Goal: Task Accomplishment & Management: Use online tool/utility

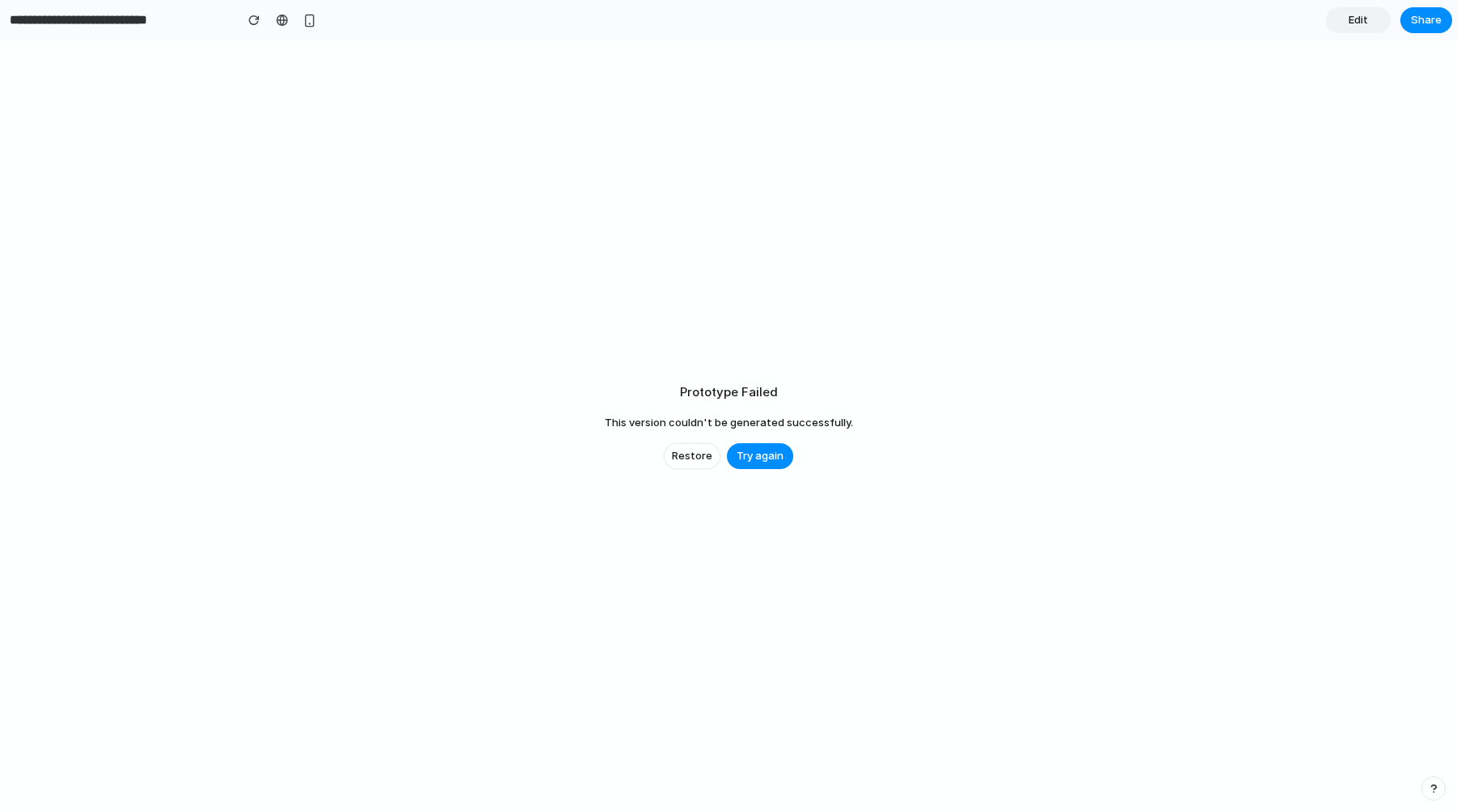
click at [771, 455] on span "Try again" at bounding box center [760, 457] width 47 height 16
click at [687, 453] on span "Restore" at bounding box center [691, 457] width 40 height 16
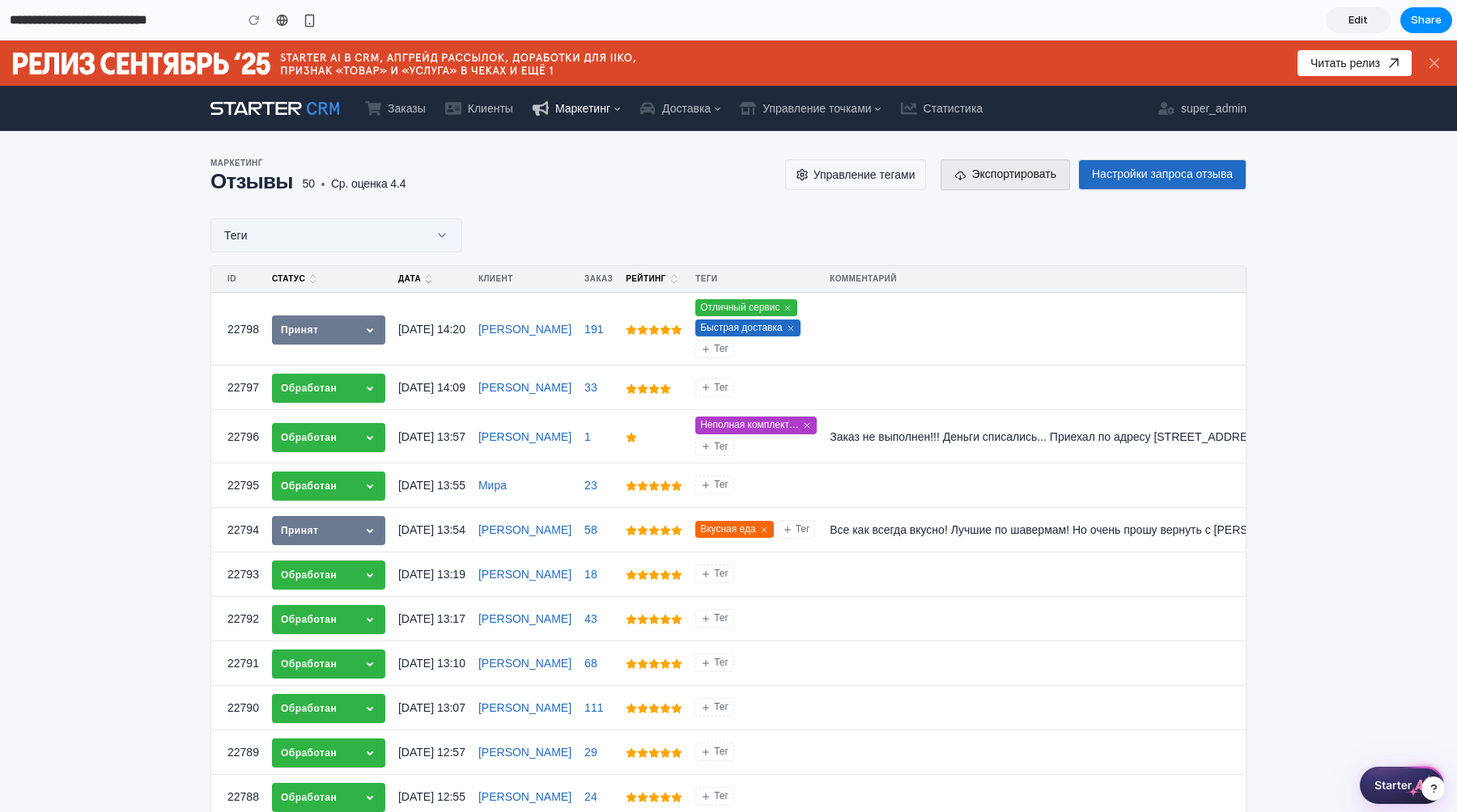
click at [421, 234] on button "Теги" at bounding box center [337, 234] width 252 height 34
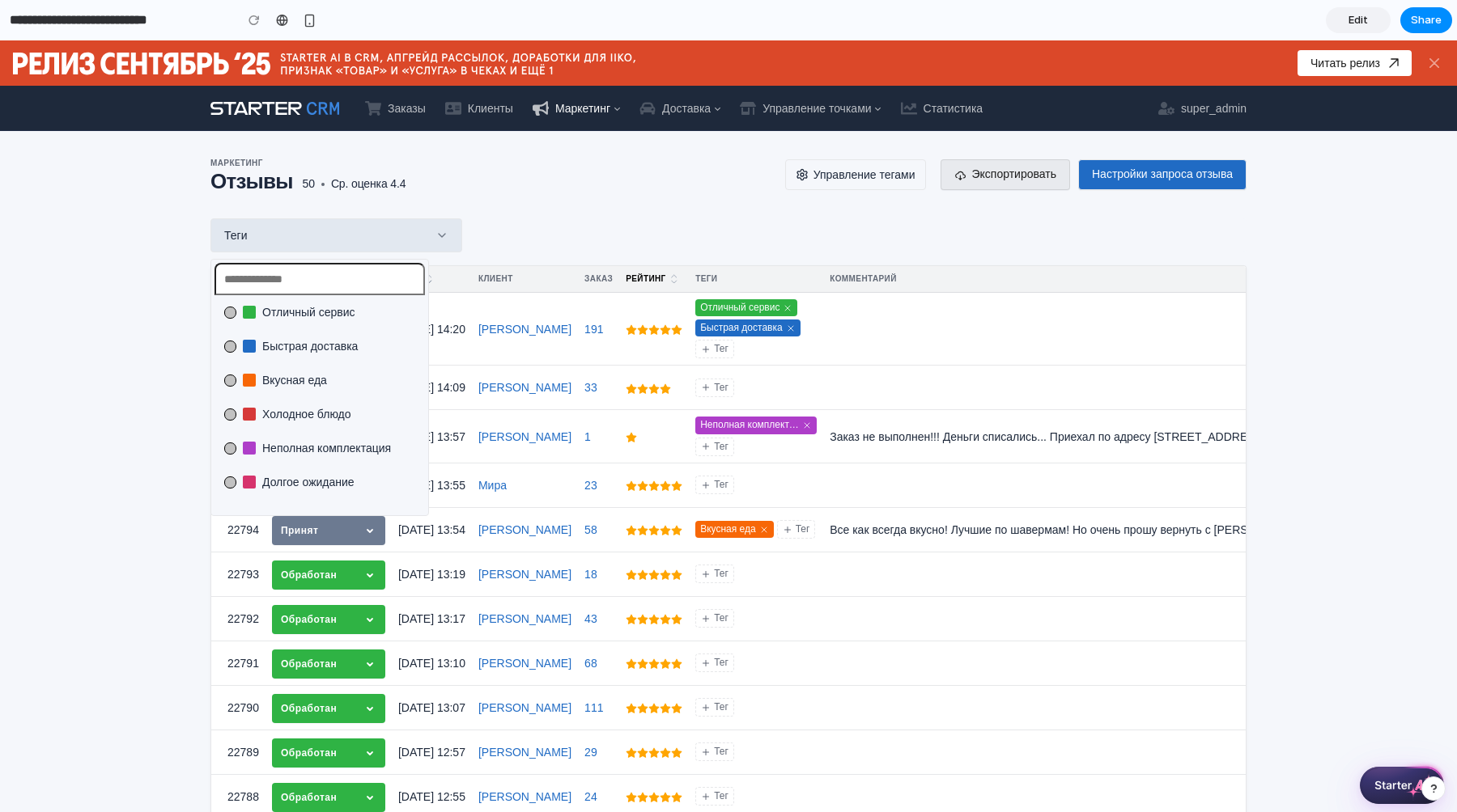
click at [351, 336] on li "Быстрая доставка" at bounding box center [319, 346] width 204 height 26
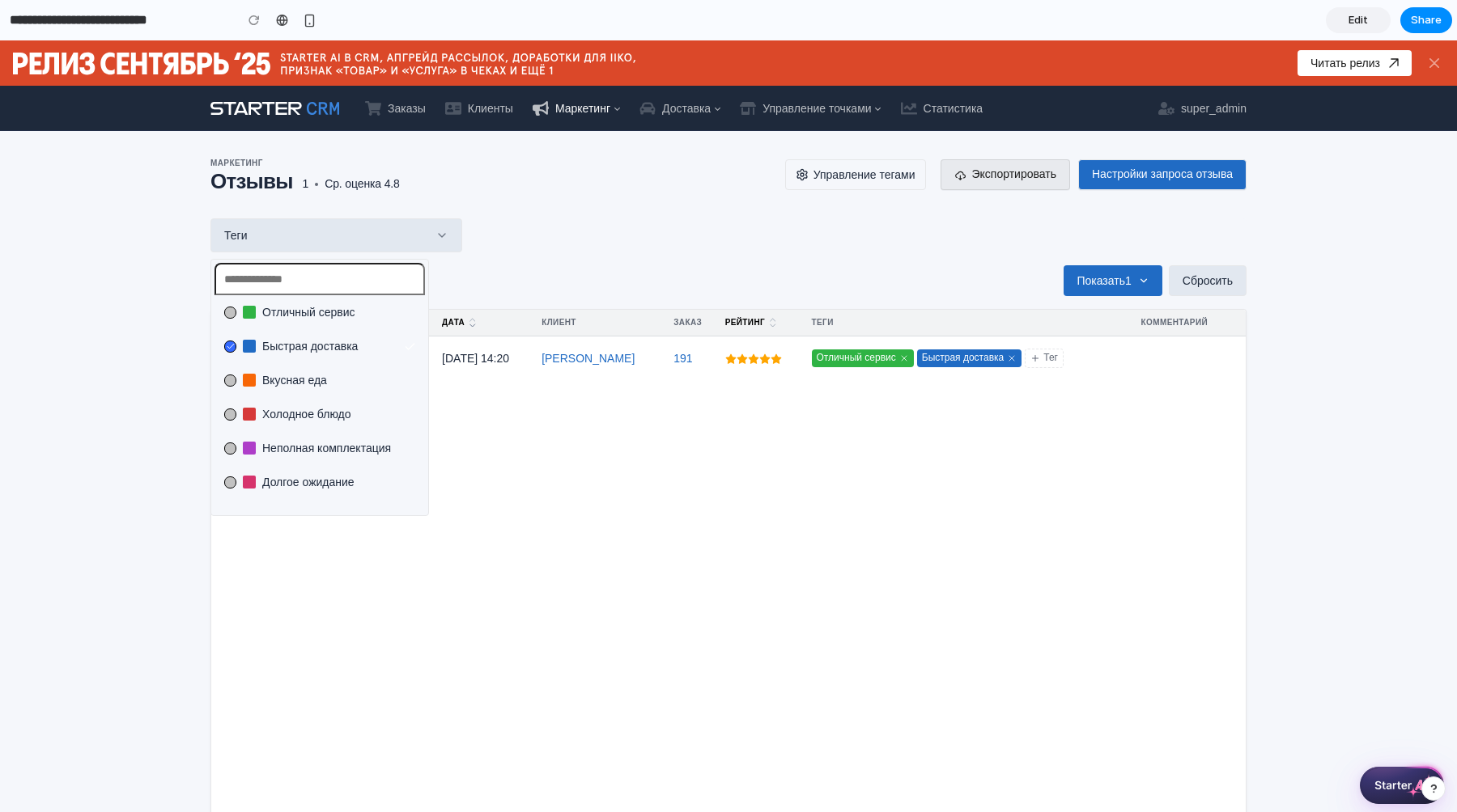
click at [502, 266] on div "Отличный сервис Быстрая доставка Вкусная еда Холодное блюдо Неполная комплектац…" at bounding box center [728, 426] width 1457 height 772
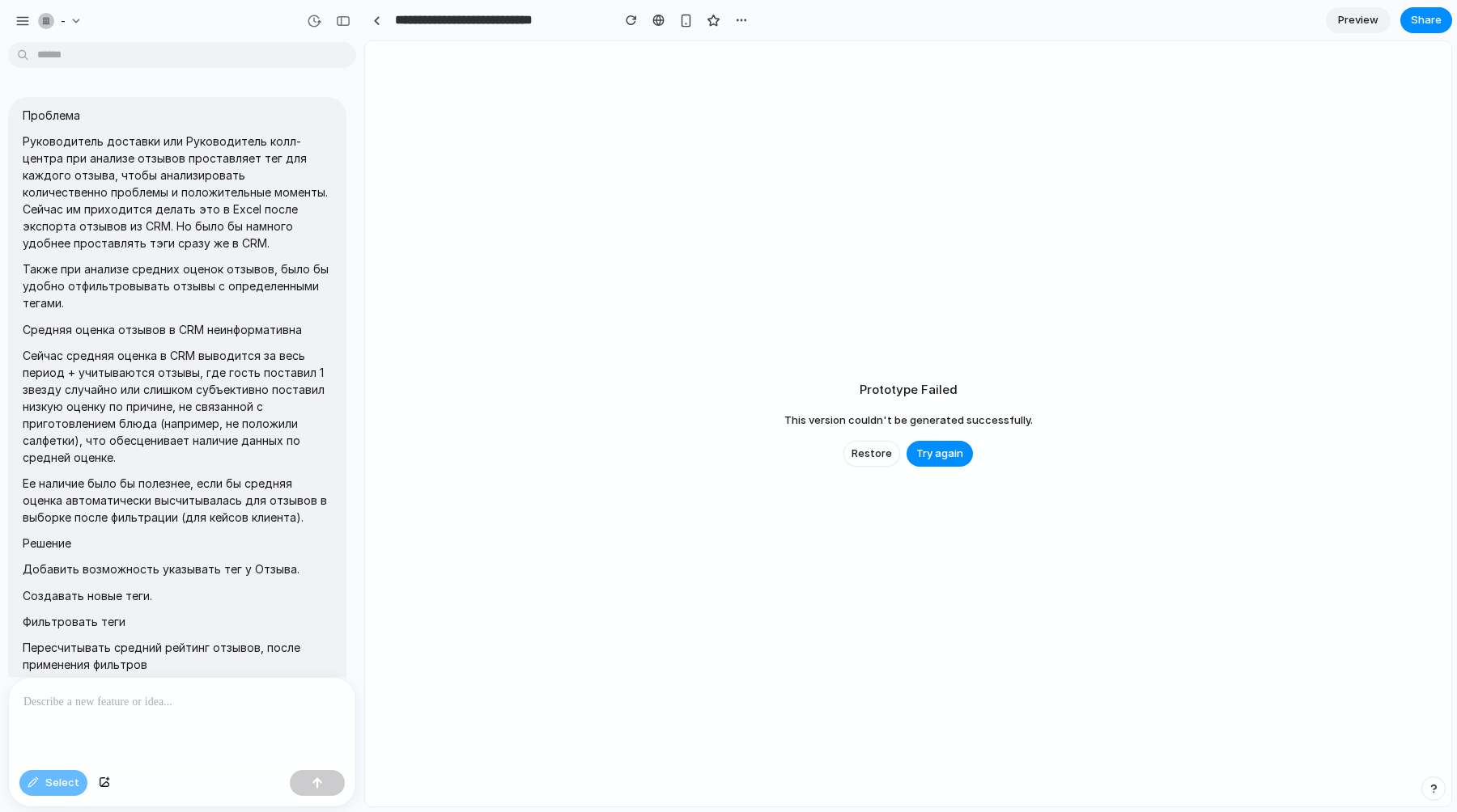
scroll to position [8678, 0]
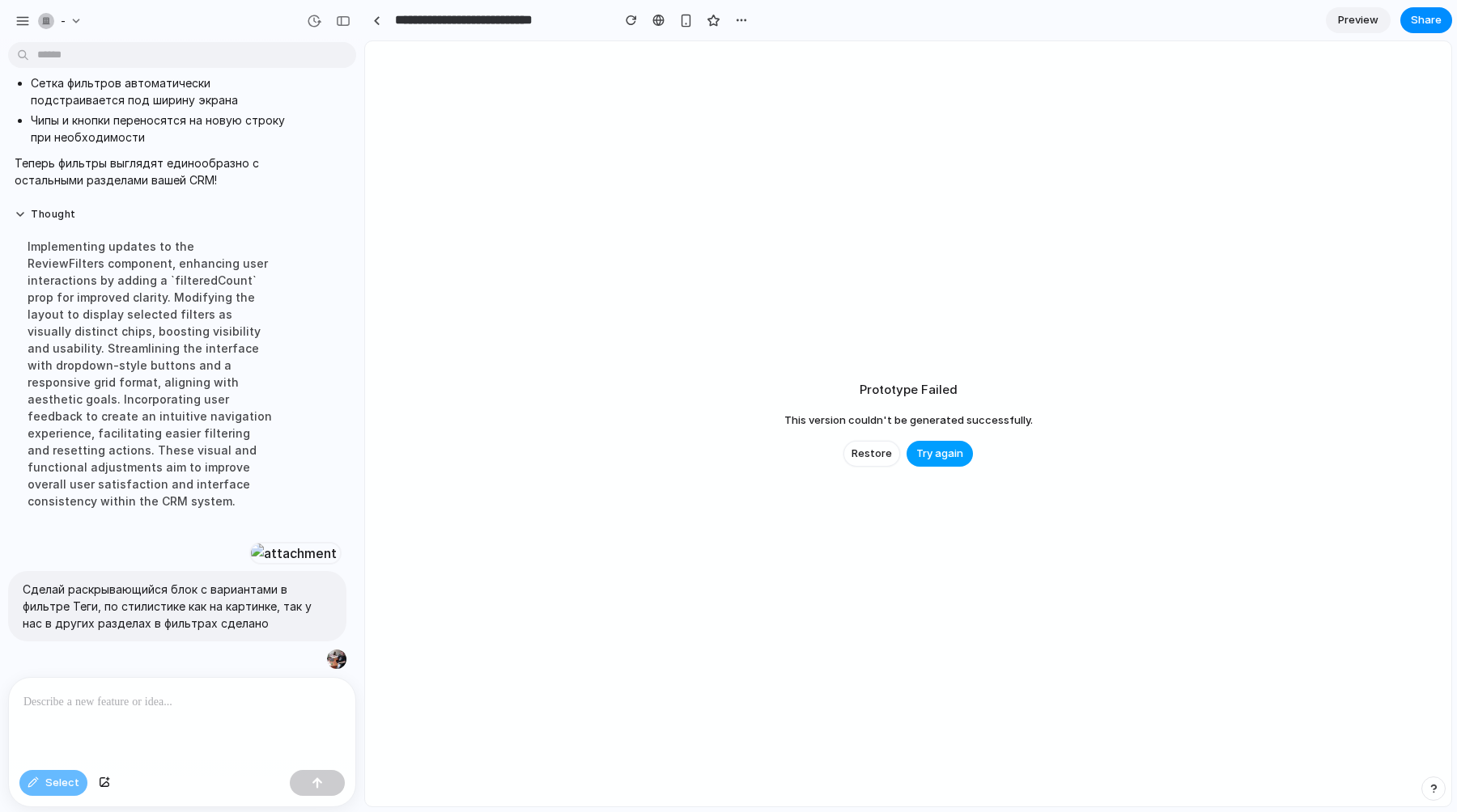
click at [934, 451] on span "Try again" at bounding box center [939, 454] width 47 height 16
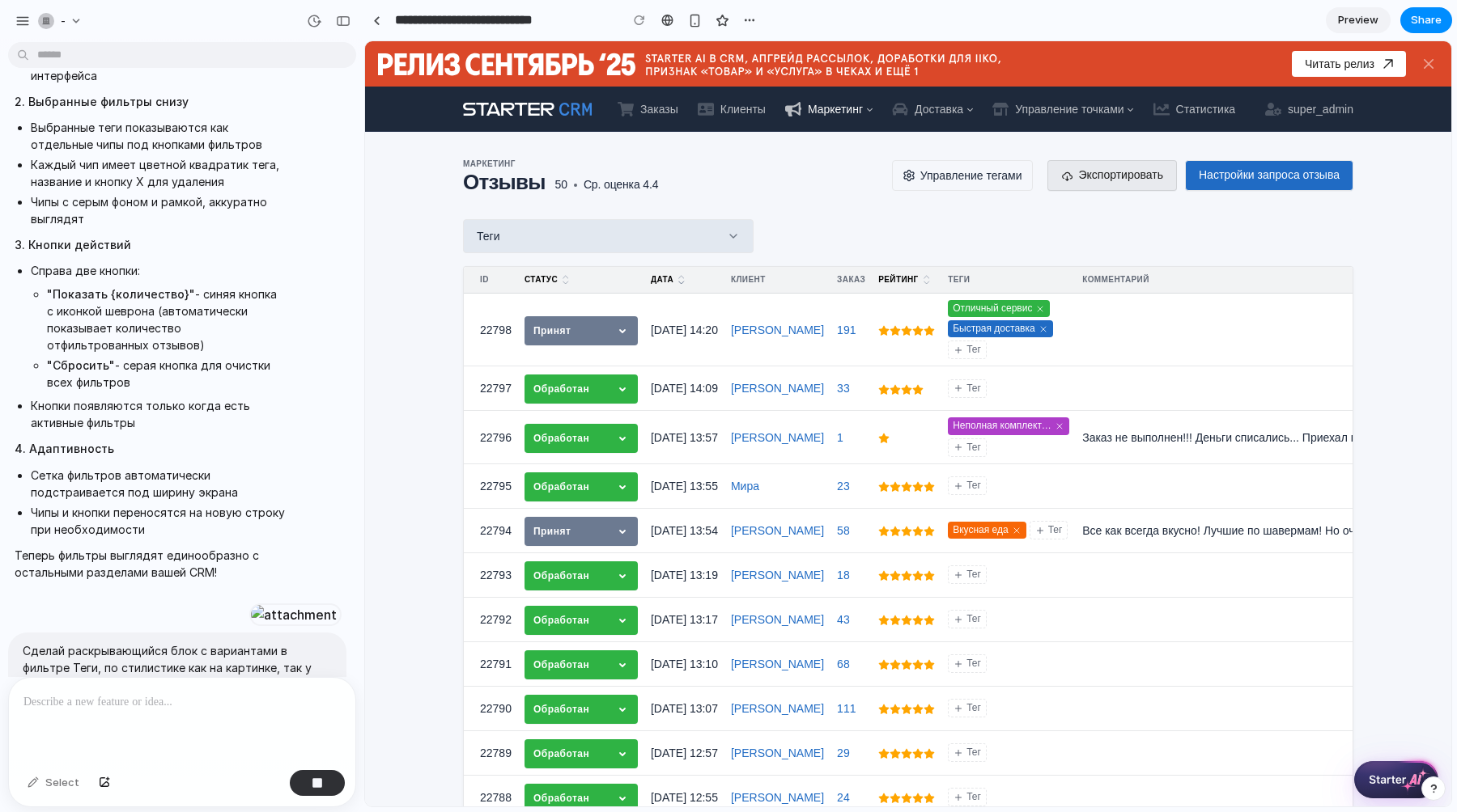
scroll to position [8396, 0]
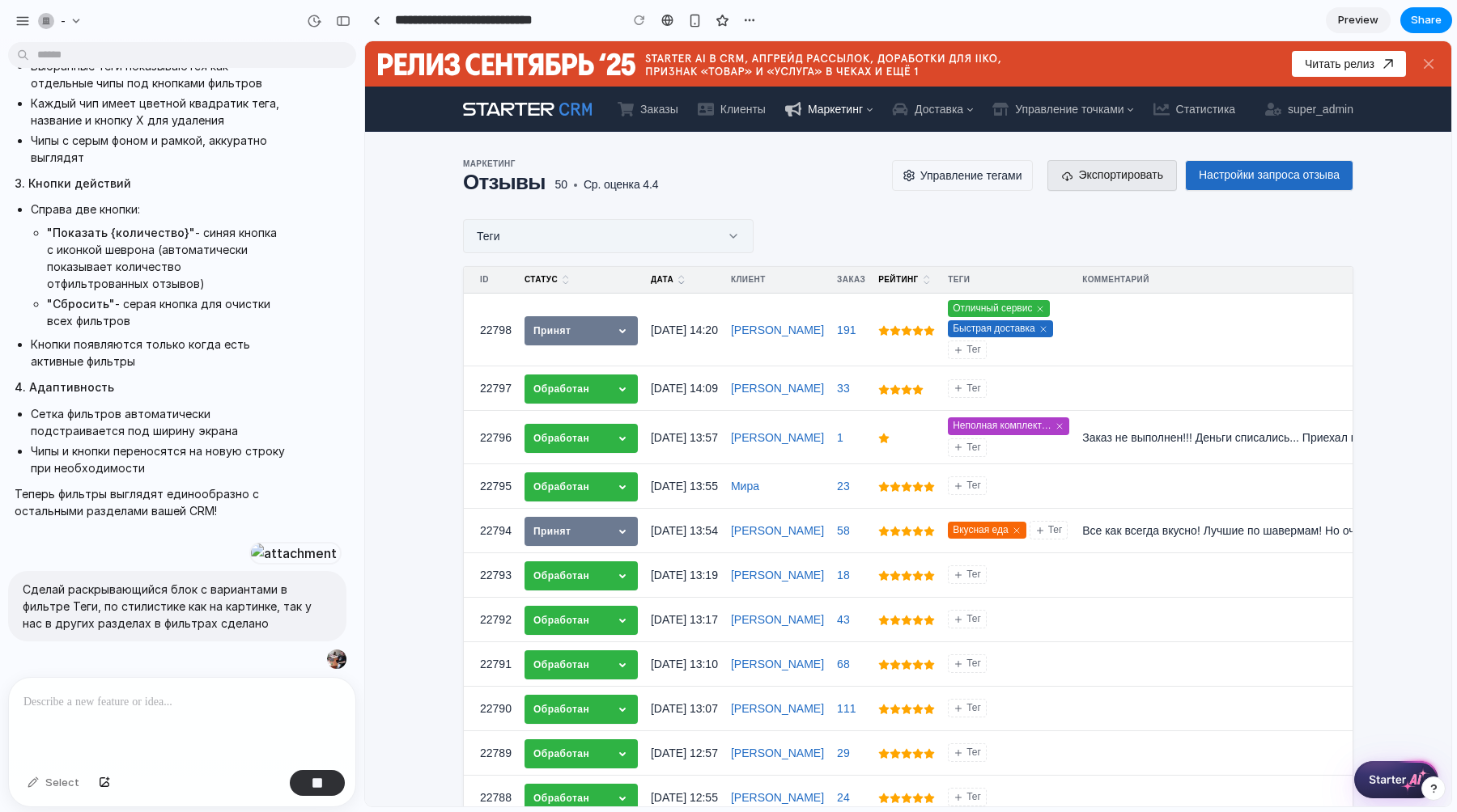
click at [728, 234] on icon at bounding box center [733, 236] width 13 height 13
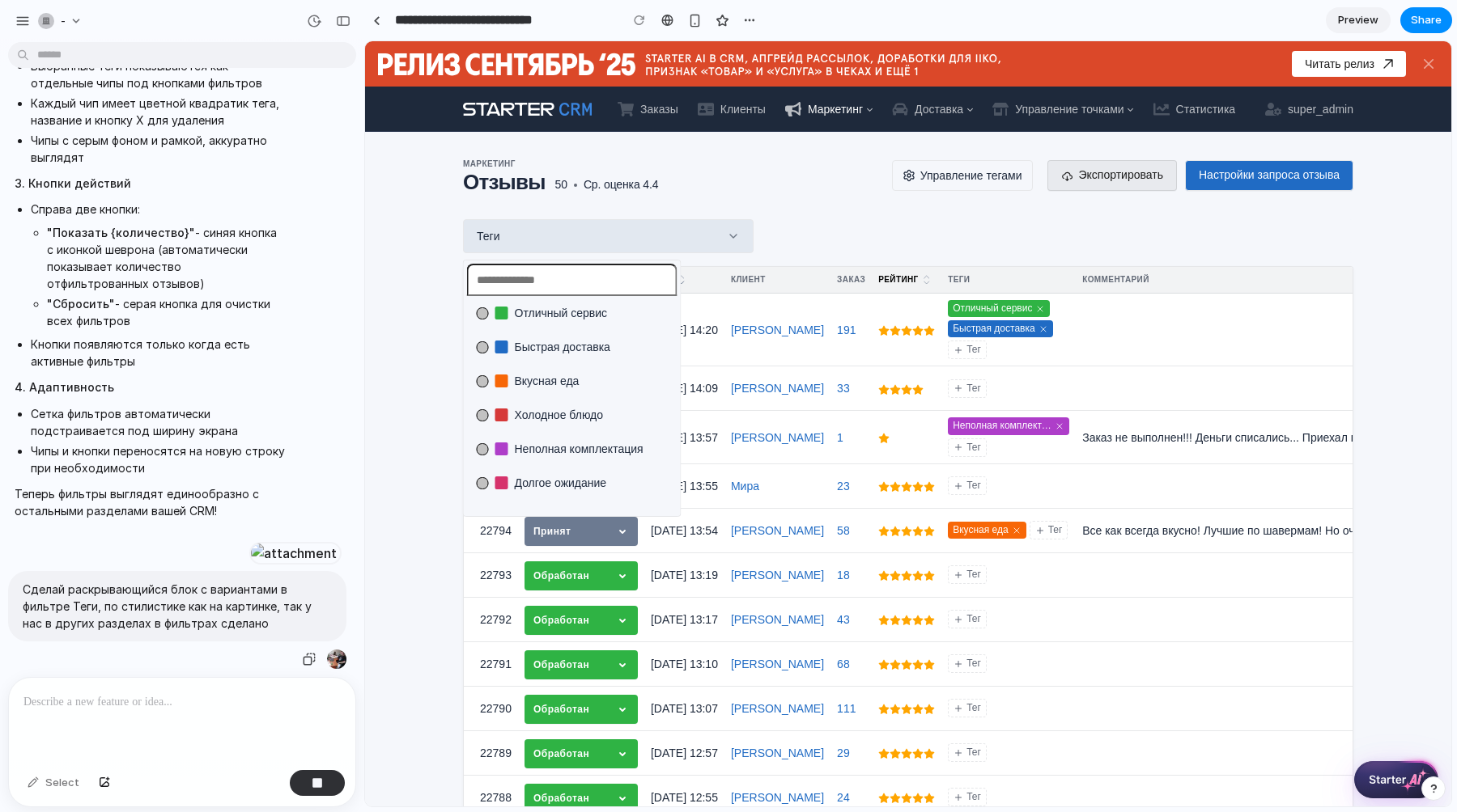
click at [263, 611] on p "Сделай раскрывающийся блок с вариантами в фильтре Теги, по стилистике как на ка…" at bounding box center [178, 606] width 310 height 51
drag, startPoint x: 266, startPoint y: 622, endPoint x: 22, endPoint y: 579, distance: 247.8
click at [21, 579] on div "Сделай раскрывающийся блок с вариантами в фильтре Теги, по стилистике как на ка…" at bounding box center [177, 606] width 338 height 71
copy p "Сделай раскрывающийся блок с вариантами в фильтре Теги, по стилистике как на ка…"
click at [95, 705] on p at bounding box center [182, 703] width 317 height 20
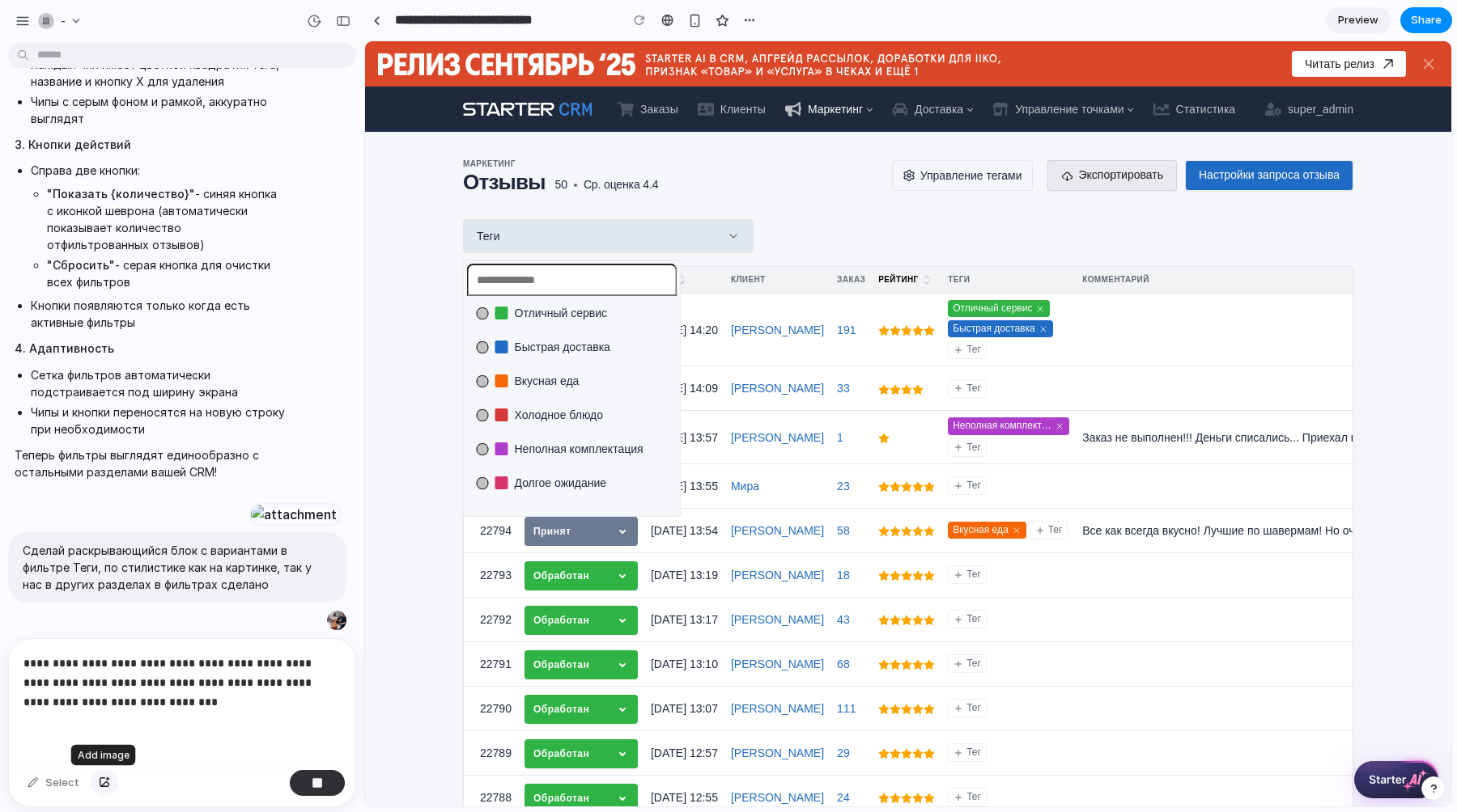
click at [109, 788] on button "button" at bounding box center [104, 782] width 27 height 26
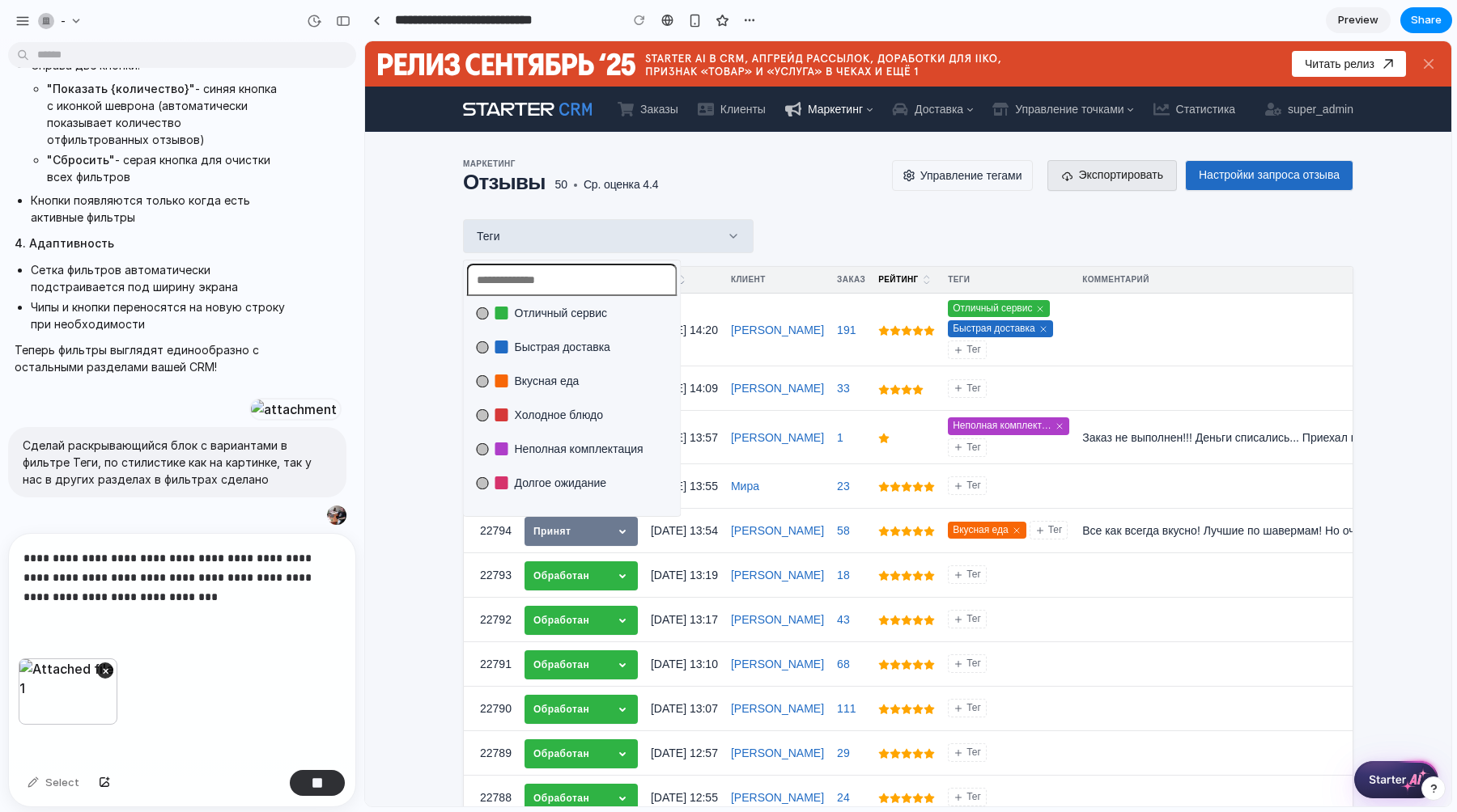
click at [91, 770] on button "button" at bounding box center [104, 782] width 27 height 26
click at [318, 779] on div "button" at bounding box center [317, 783] width 12 height 12
click at [318, 777] on div "button" at bounding box center [317, 783] width 12 height 12
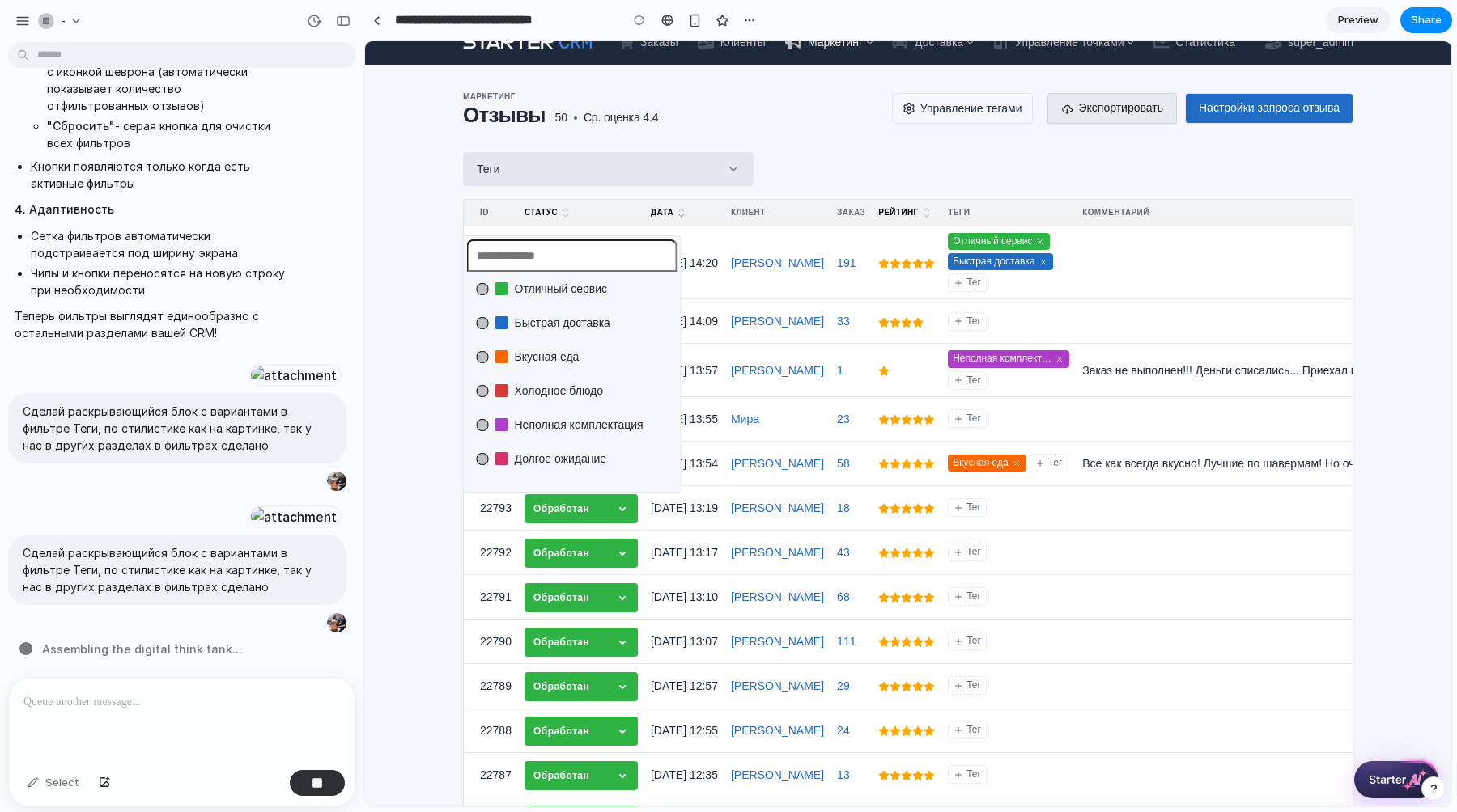
scroll to position [0, 0]
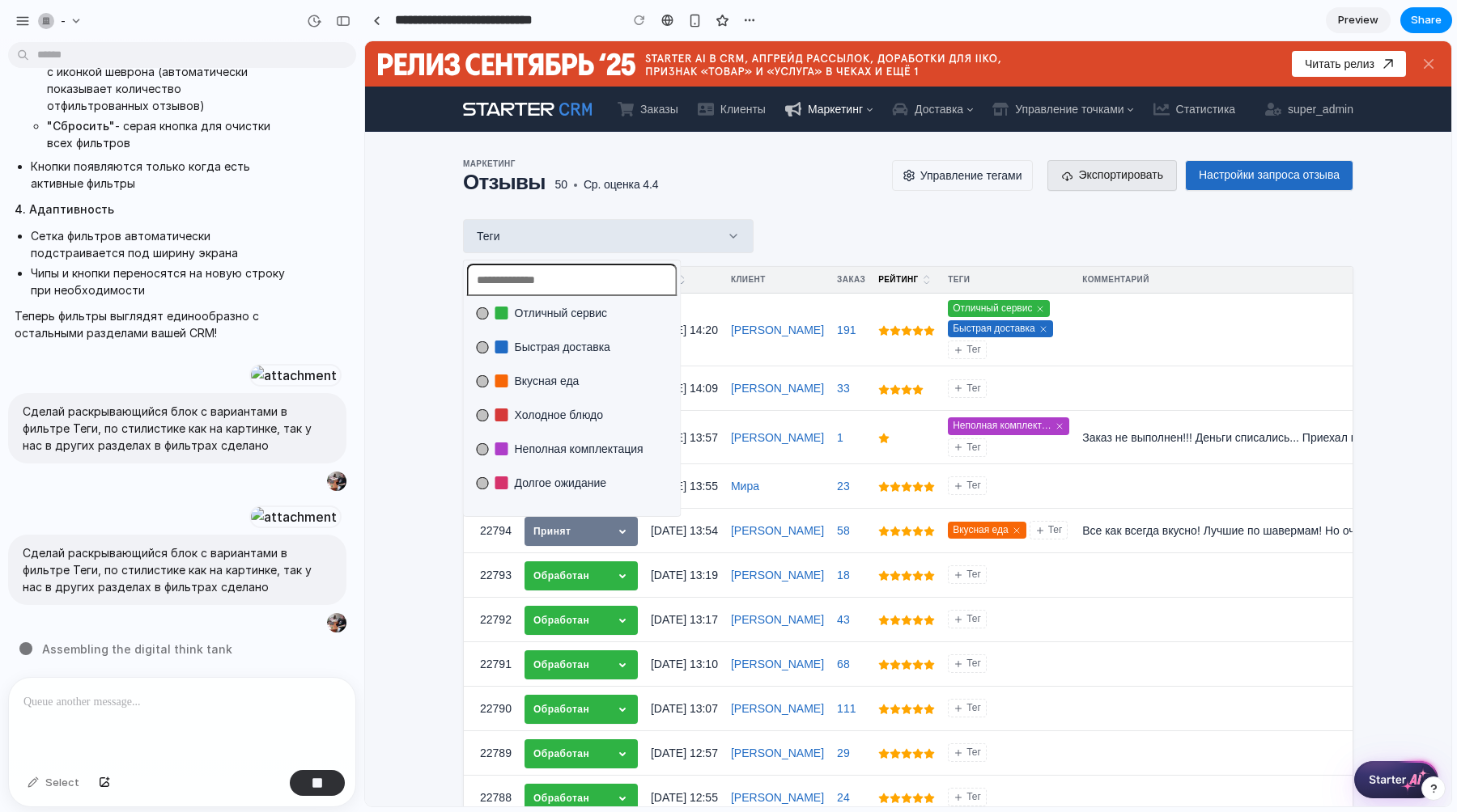
click at [738, 240] on div "Отличный сервис Быстрая доставка Вкусная еда Холодное блюдо Неполная комплектац…" at bounding box center [907, 424] width 1086 height 765
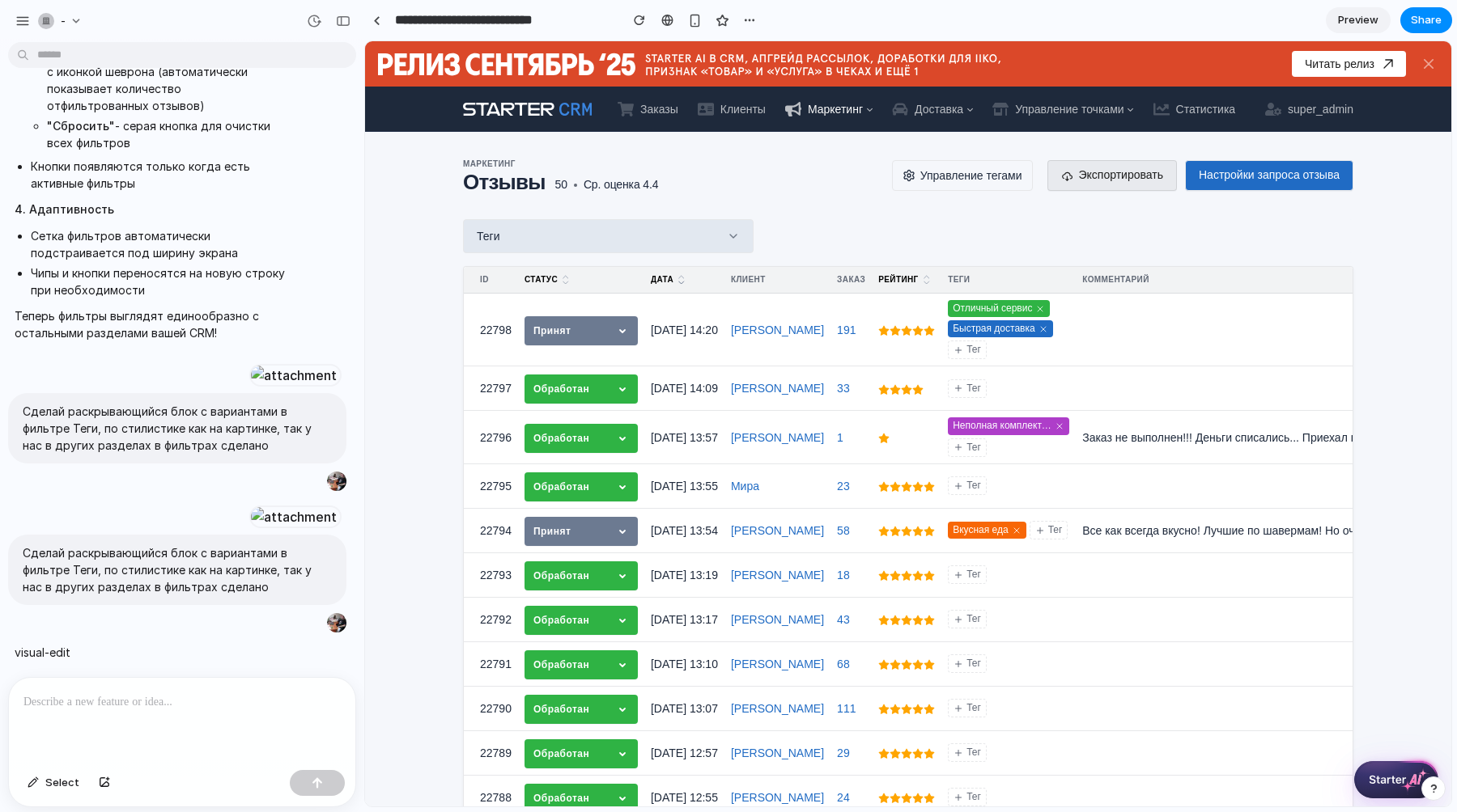
scroll to position [9005, 0]
click at [664, 230] on button "Теги" at bounding box center [607, 235] width 291 height 34
click at [826, 242] on div "Отличный сервис Быстрая доставка Вкусная еда Холодное блюдо Неполная комплектац…" at bounding box center [907, 424] width 1086 height 765
click at [22, 21] on div "button" at bounding box center [23, 21] width 15 height 15
click at [297, 20] on div "-" at bounding box center [182, 19] width 364 height 39
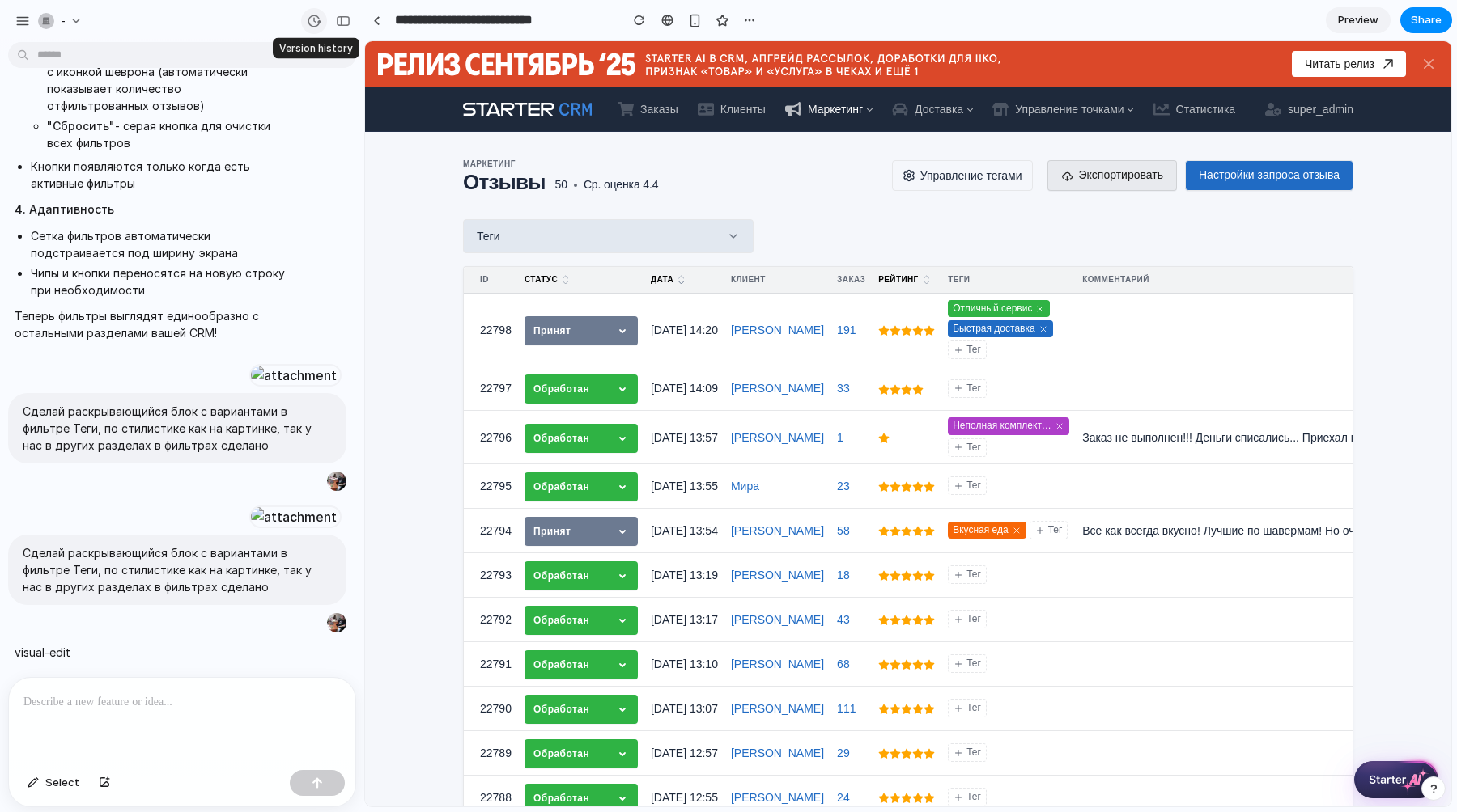
click at [319, 18] on div "button" at bounding box center [314, 21] width 15 height 15
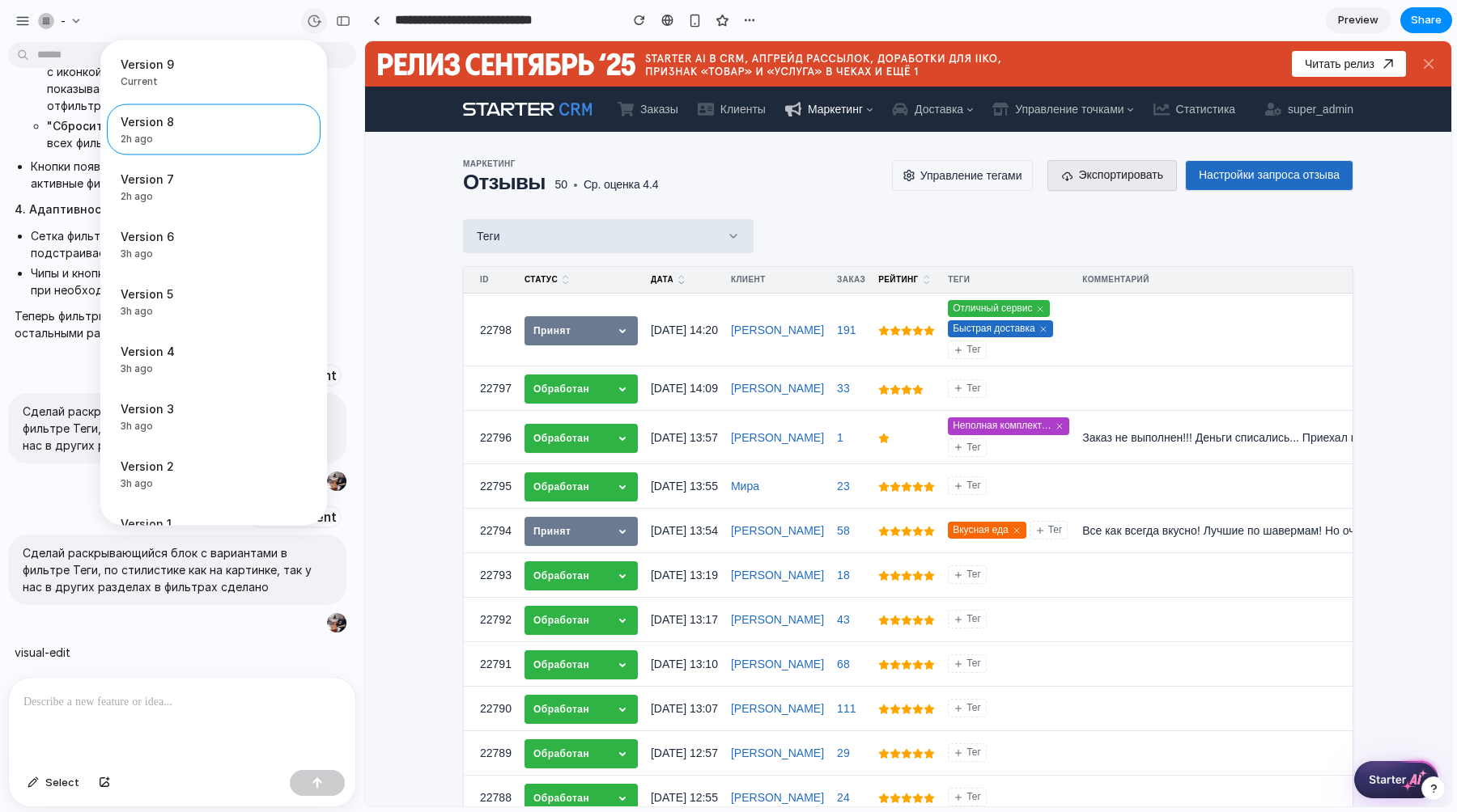
click at [319, 18] on div "Version 9 Current Version 8 2h ago Restore Version 7 2h ago Restore Version 6 3…" at bounding box center [728, 406] width 1457 height 812
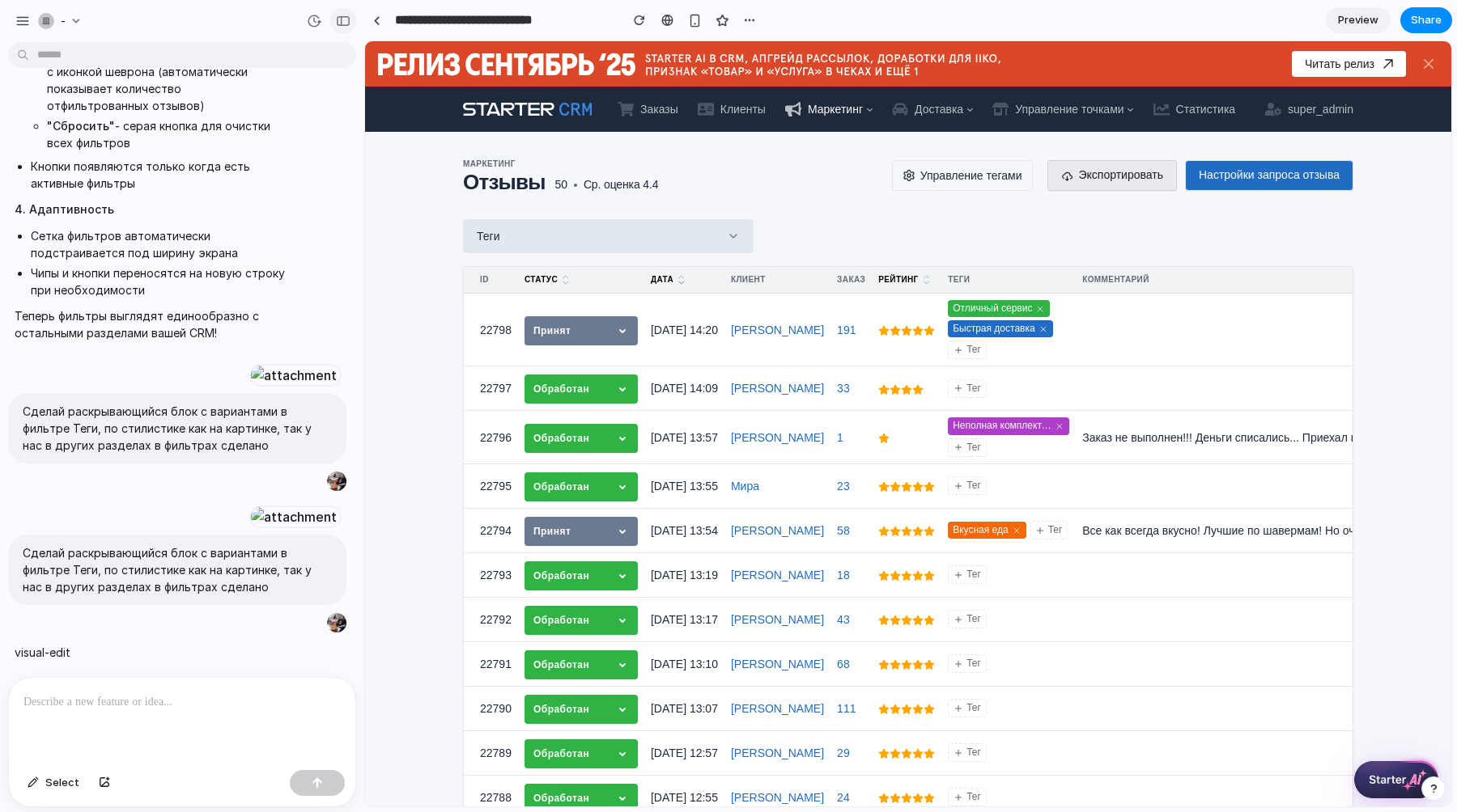
click at [346, 18] on div "button" at bounding box center [343, 21] width 15 height 12
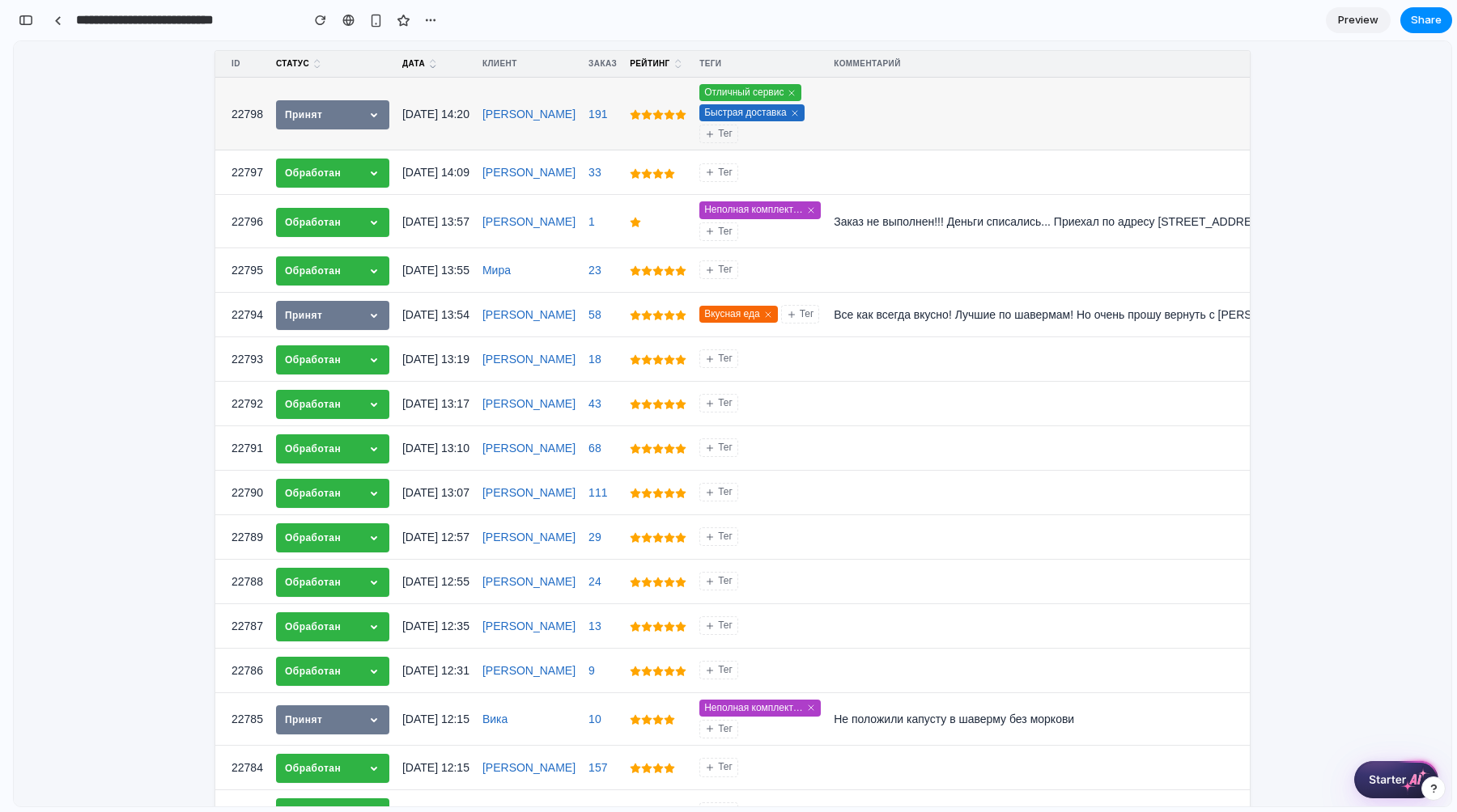
scroll to position [0, 0]
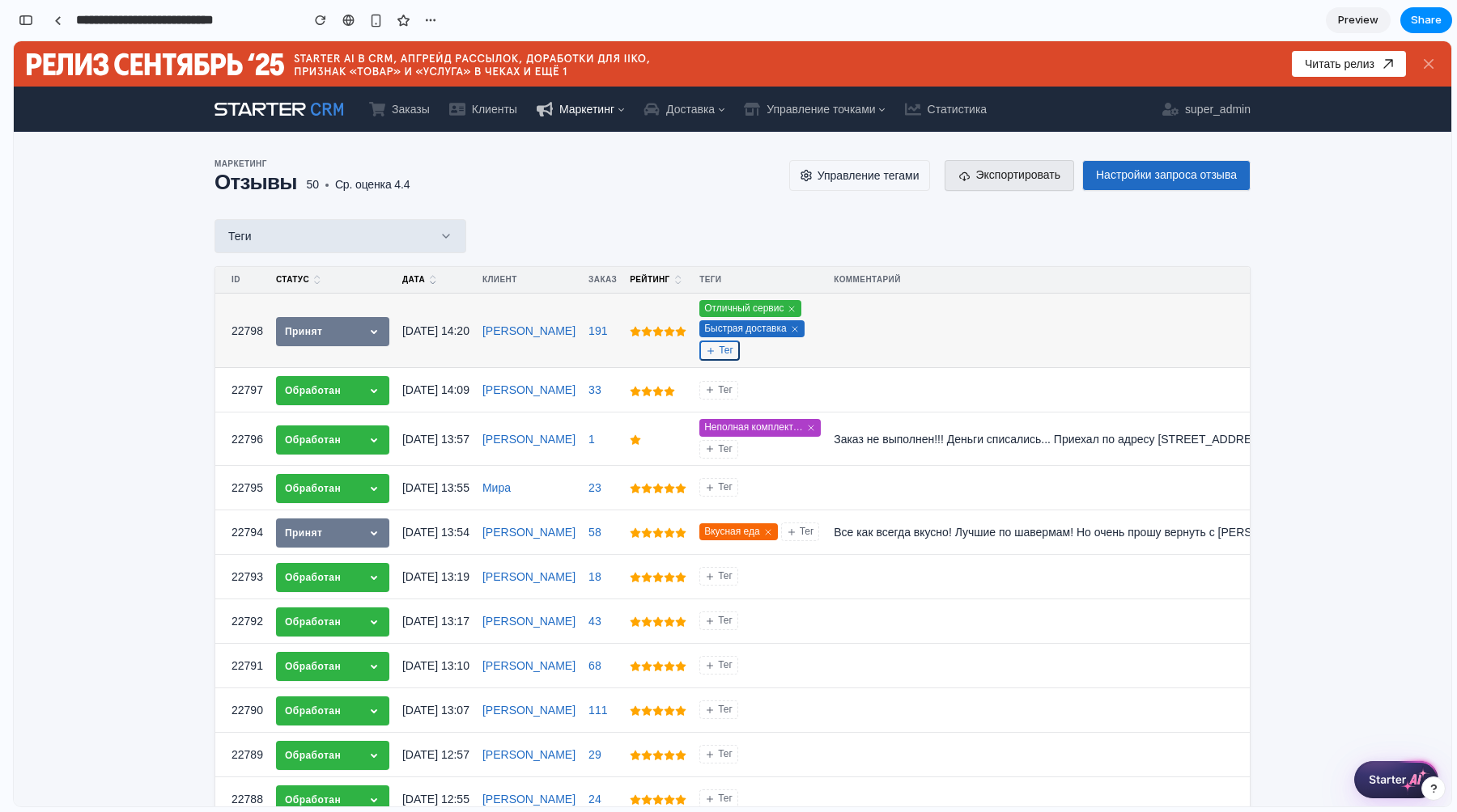
click at [719, 351] on button "Тег" at bounding box center [719, 350] width 40 height 21
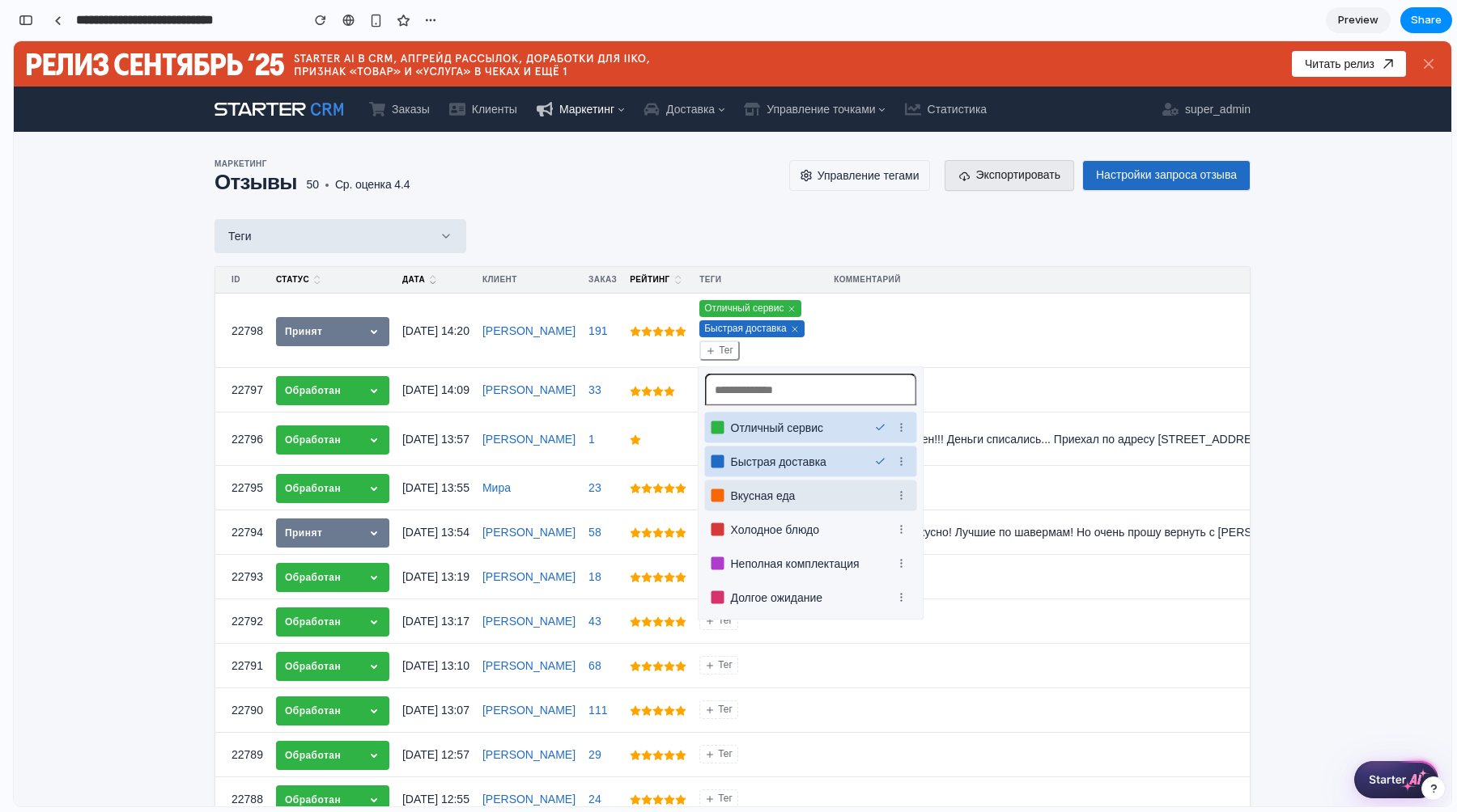
drag, startPoint x: 851, startPoint y: 466, endPoint x: 856, endPoint y: 481, distance: 15.8
click at [856, 484] on ul "Отличный сервис Быстрая доставка Вкусная еда Холодное блюдо Неполная комплектац…" at bounding box center [810, 513] width 218 height 207
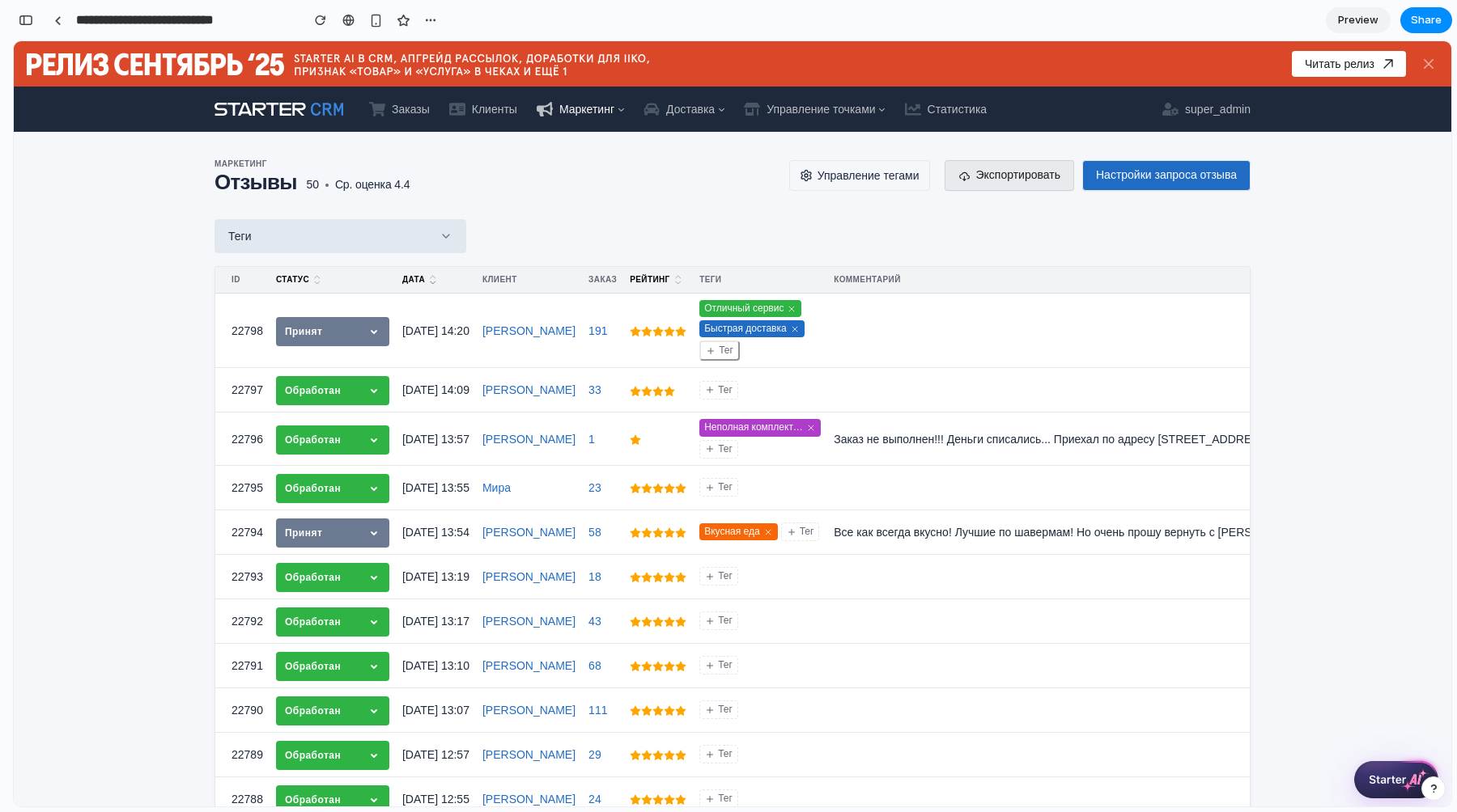
click at [902, 201] on div "Отличный сервис Быстрая доставка Вкусная еда Холодное блюдо Неполная комплектац…" at bounding box center [733, 424] width 1437 height 765
click at [873, 169] on button "Управление тегами" at bounding box center [859, 175] width 141 height 30
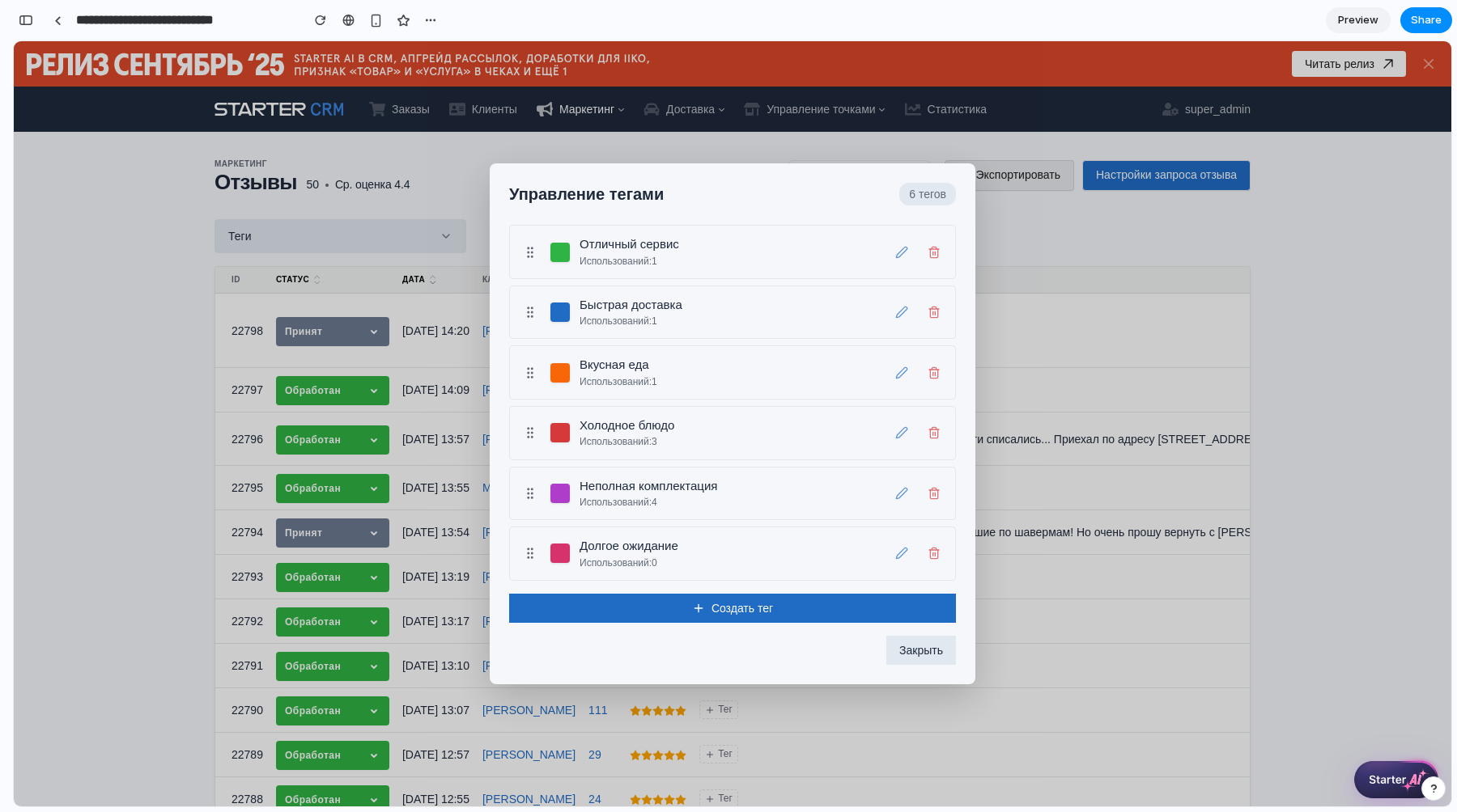
click at [828, 331] on div "Быстрая доставка Использований: 1" at bounding box center [732, 313] width 447 height 54
drag, startPoint x: 525, startPoint y: 311, endPoint x: 529, endPoint y: 387, distance: 76.1
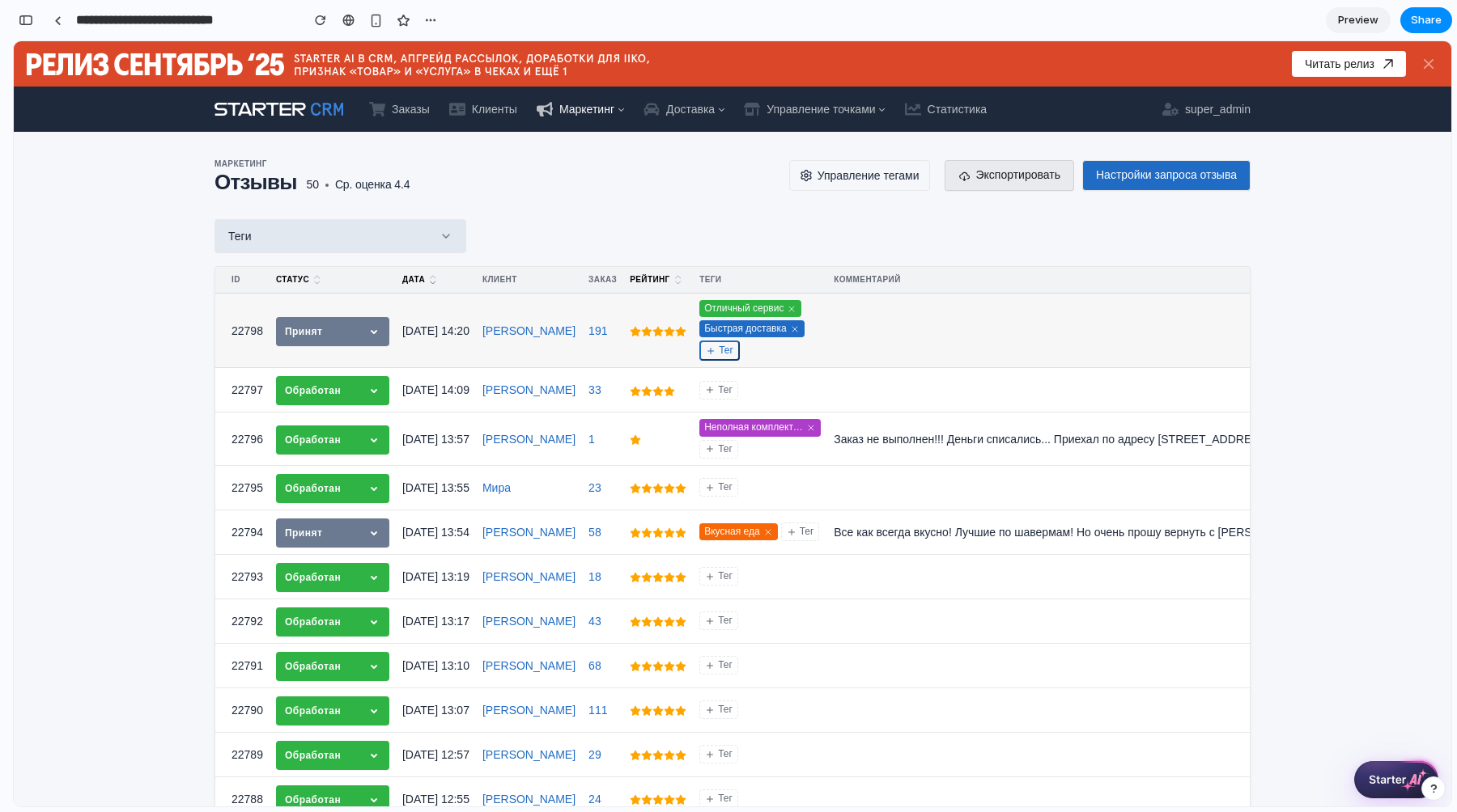
click at [719, 346] on button "Тег" at bounding box center [719, 350] width 40 height 21
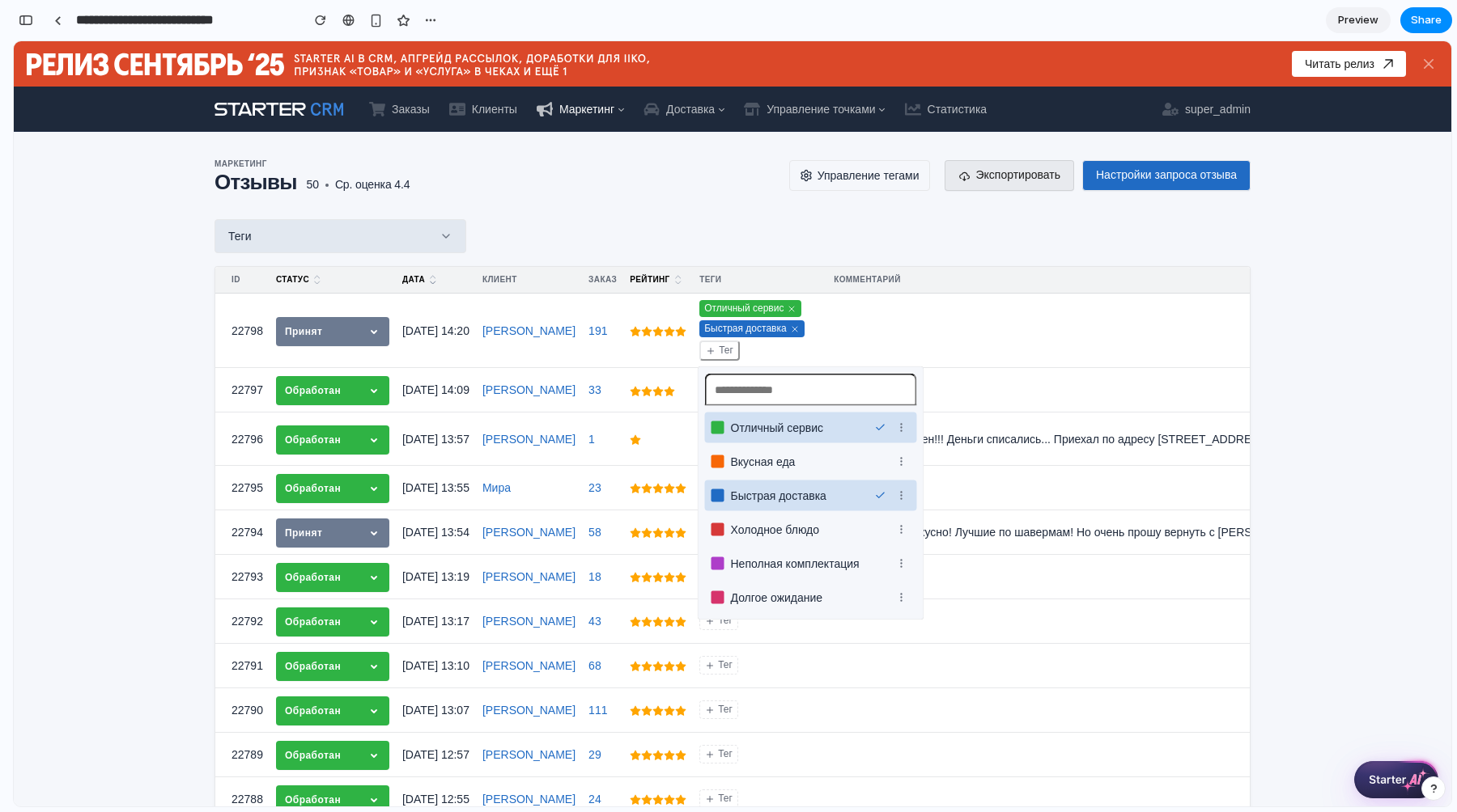
click at [756, 394] on input "text" at bounding box center [811, 389] width 212 height 32
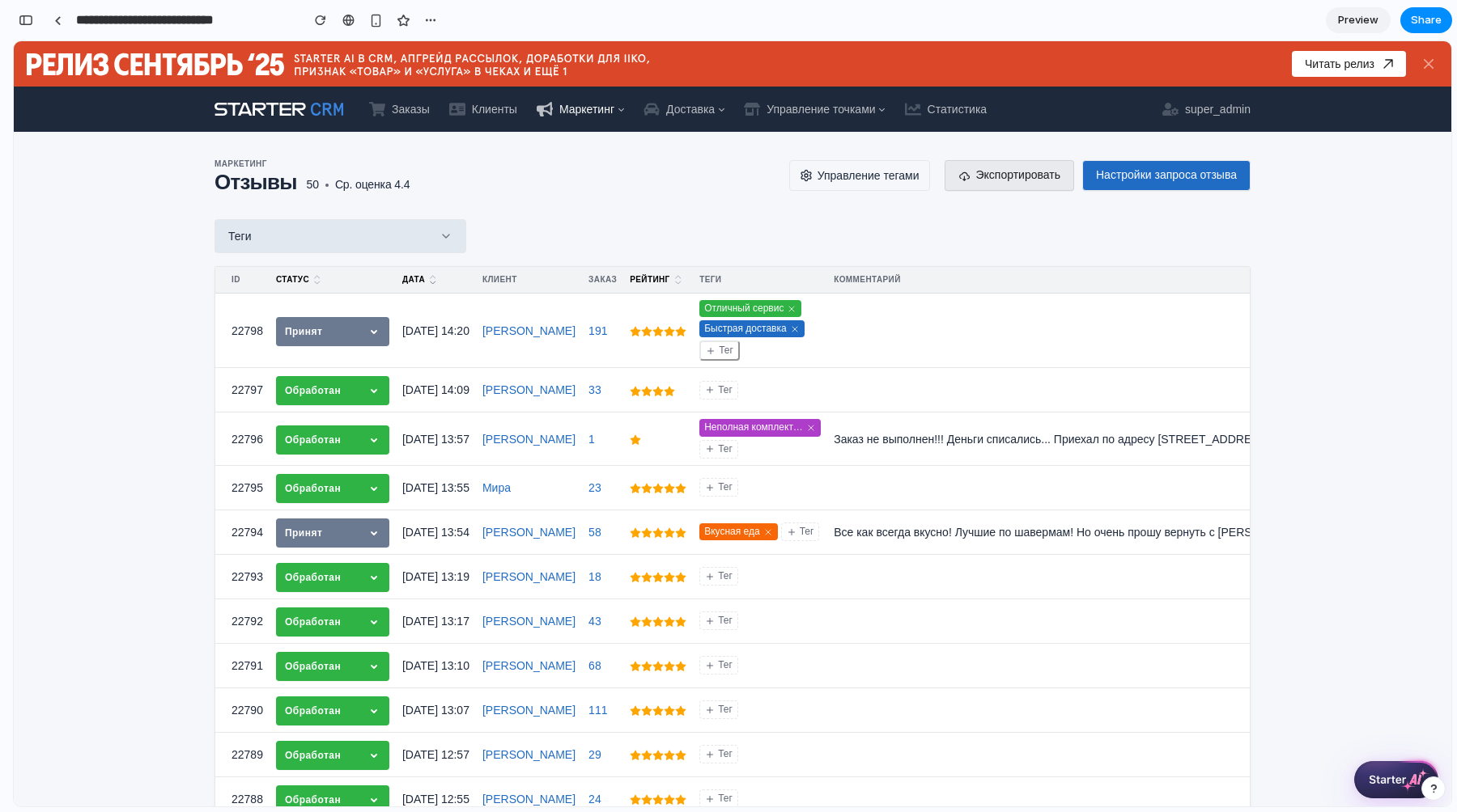
click at [1370, 336] on div "Отличный сервис Вкусная еда Быстрая доставка Холодное блюдо Неполная комплектац…" at bounding box center [733, 424] width 1437 height 765
click at [709, 344] on button "Тег" at bounding box center [719, 350] width 40 height 21
click at [901, 338] on div "Отличный сервис Вкусная еда Быстрая доставка Холодное блюдо Неполная комплектац…" at bounding box center [733, 424] width 1437 height 765
click at [415, 240] on button "Теги" at bounding box center [341, 235] width 252 height 34
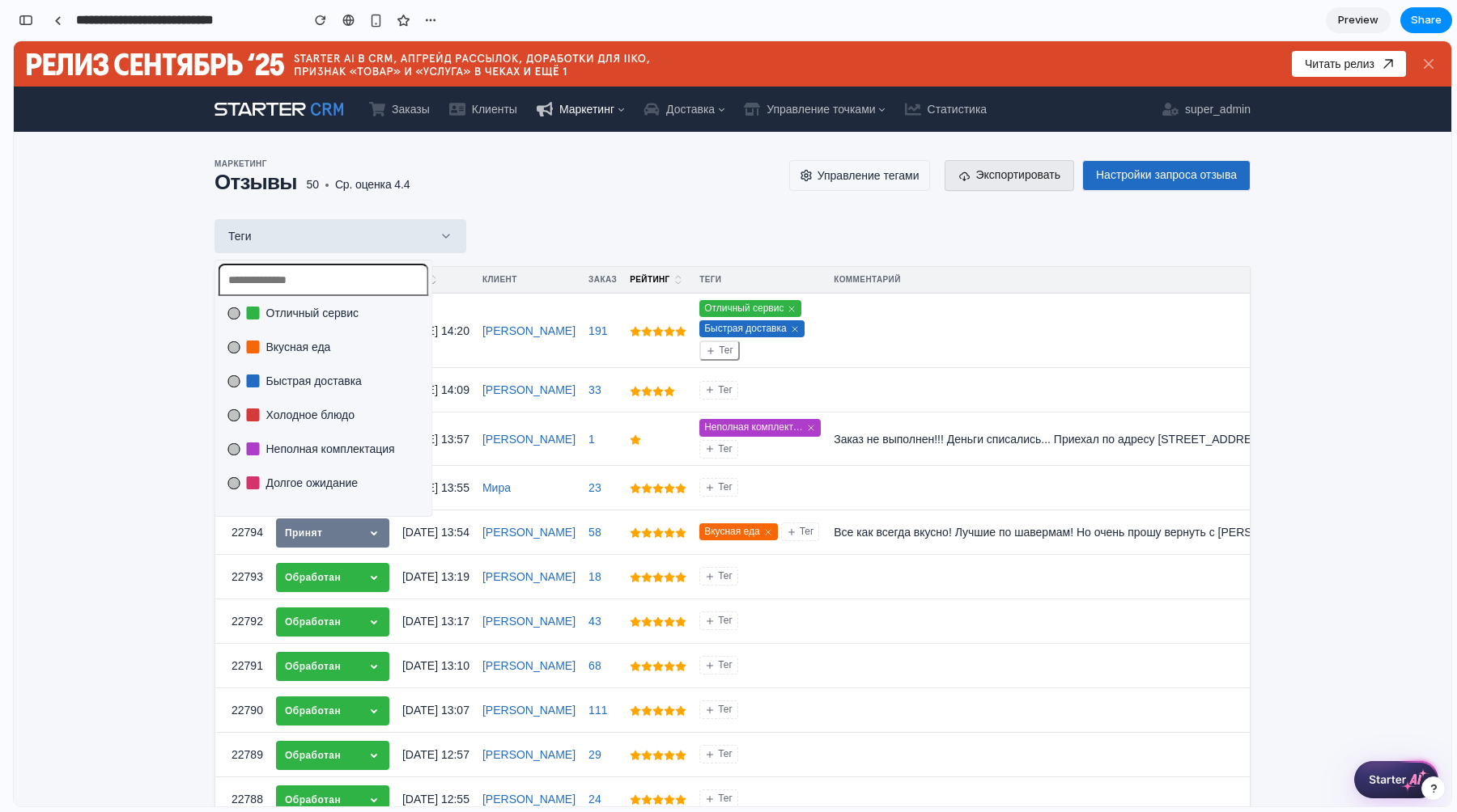
click at [298, 347] on span "Вкусная еда" at bounding box center [298, 347] width 65 height 16
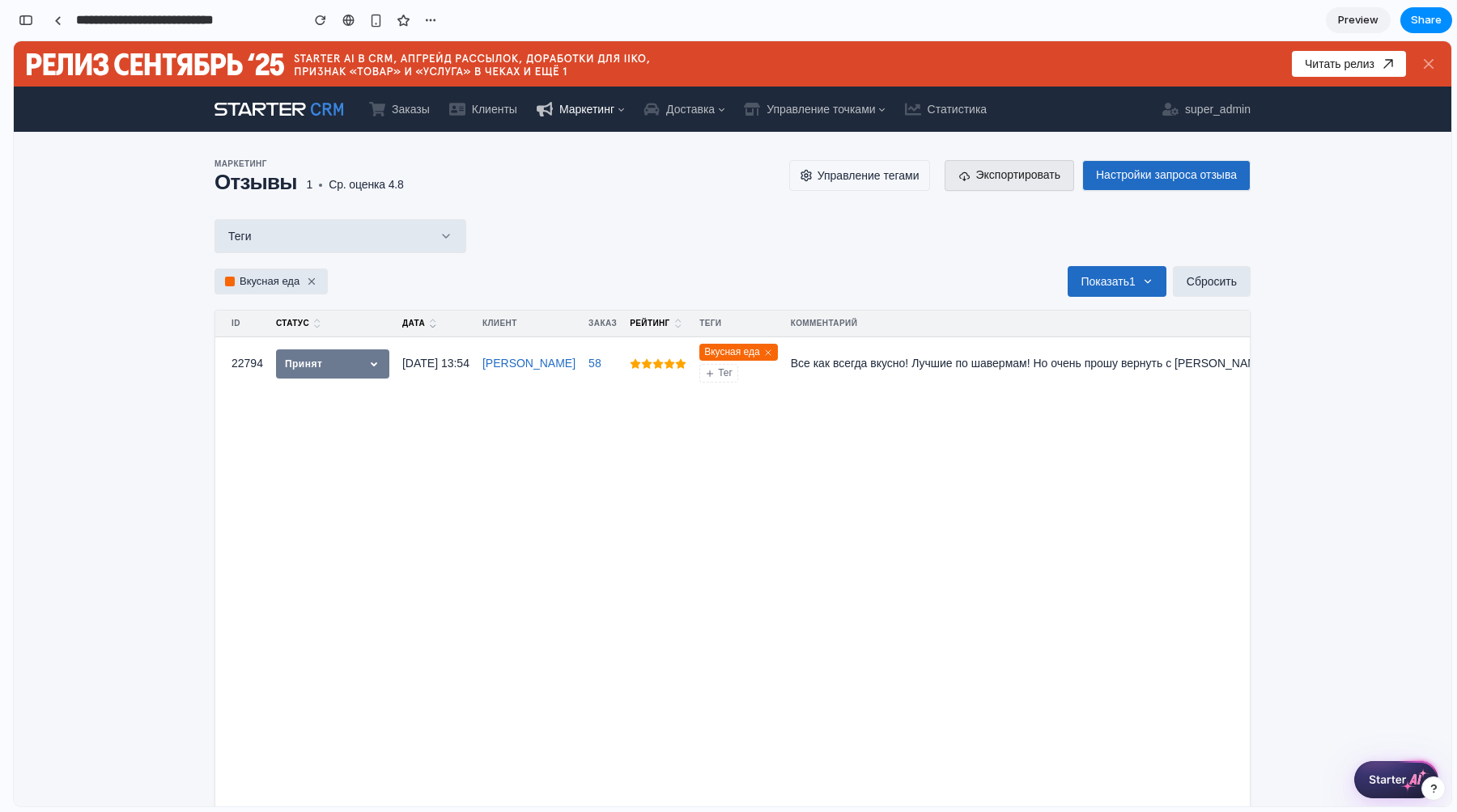
click at [539, 216] on div "Отличный сервис Вкусная еда Быстрая доставка Холодное блюдо Неполная комплектац…" at bounding box center [733, 424] width 1437 height 765
drag, startPoint x: 298, startPoint y: 181, endPoint x: 422, endPoint y: 182, distance: 124.0
click at [422, 182] on h2 "Отзывы 1 Ср. оценка 4.8" at bounding box center [496, 182] width 561 height 23
